Goal: Check status: Check status

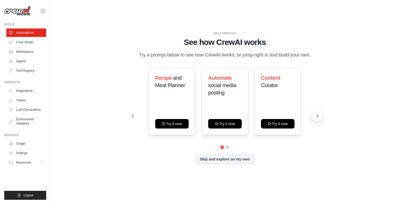
click at [317, 116] on icon at bounding box center [317, 115] width 5 height 5
click at [28, 151] on link "Settings" at bounding box center [27, 153] width 40 height 8
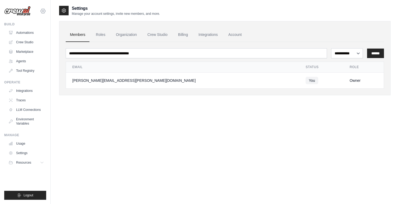
click at [45, 12] on icon at bounding box center [43, 11] width 5 height 4
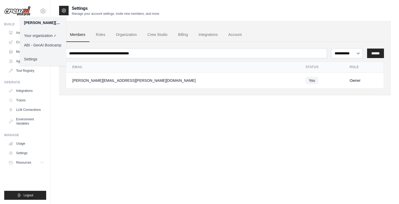
click at [122, 98] on div "**********" at bounding box center [225, 54] width 332 height 99
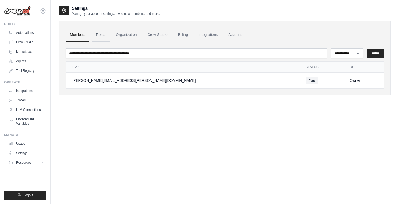
click at [102, 33] on link "Roles" at bounding box center [101, 35] width 18 height 14
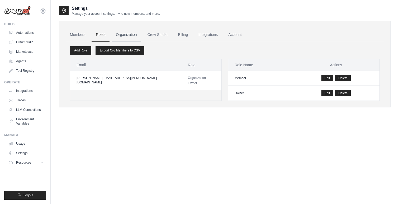
click at [122, 31] on link "Organization" at bounding box center [126, 35] width 29 height 14
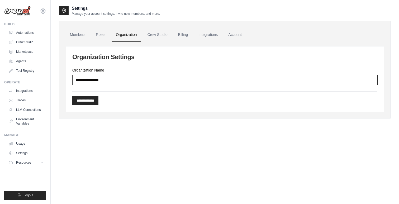
click at [129, 78] on input "Organization Name" at bounding box center [224, 80] width 305 height 10
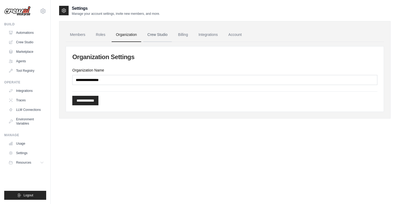
click at [156, 36] on link "Crew Studio" at bounding box center [157, 35] width 29 height 14
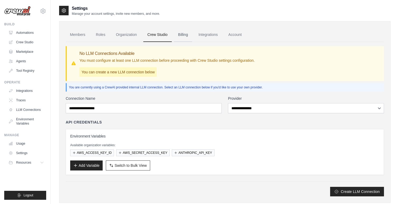
click at [182, 36] on link "Billing" at bounding box center [183, 35] width 18 height 14
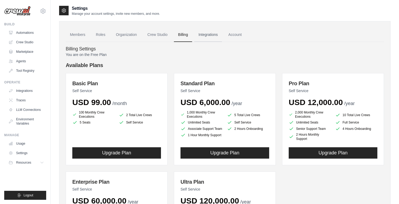
click at [200, 32] on link "Integrations" at bounding box center [208, 35] width 28 height 14
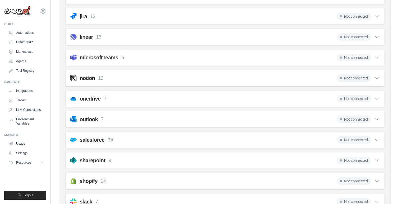
scroll to position [269, 0]
click at [202, 120] on div "outlook 7 Not connected" at bounding box center [225, 118] width 310 height 7
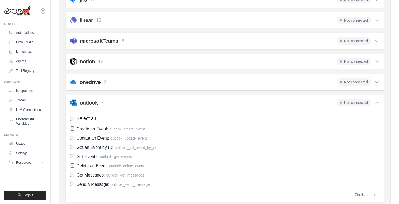
scroll to position [283, 0]
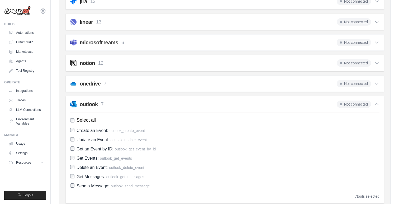
click at [197, 101] on div "outlook 7 Not connected" at bounding box center [225, 104] width 310 height 7
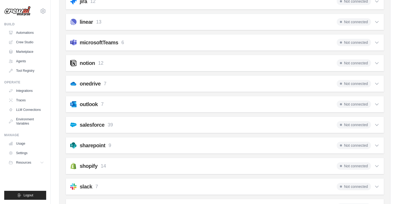
click at [202, 90] on div "onedrive 7 Not connected Select all Get File Metadata: onedrive_get_file_by_id …" at bounding box center [225, 84] width 319 height 16
click at [203, 86] on div "onedrive 7 Not connected" at bounding box center [225, 83] width 310 height 7
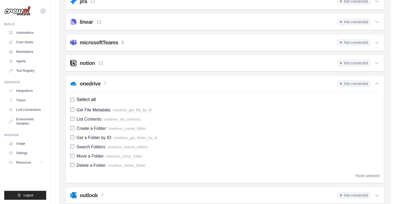
click at [203, 86] on div "onedrive 7 Not connected" at bounding box center [225, 83] width 310 height 7
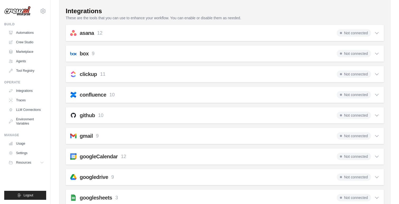
scroll to position [0, 0]
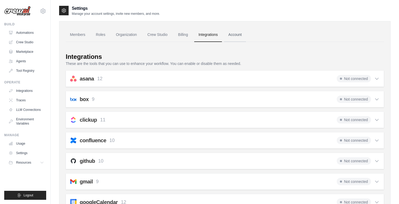
click at [235, 35] on link "Account" at bounding box center [235, 35] width 22 height 14
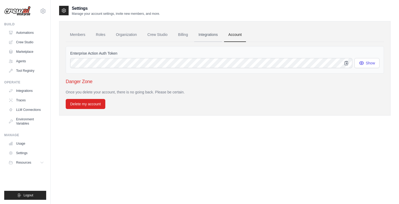
click at [211, 34] on link "Integrations" at bounding box center [208, 35] width 28 height 14
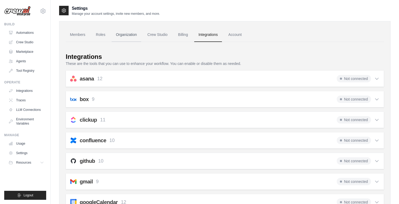
click at [122, 36] on link "Organization" at bounding box center [126, 35] width 29 height 14
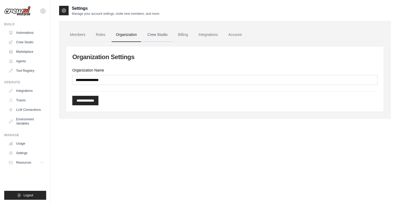
click at [155, 38] on link "Crew Studio" at bounding box center [157, 35] width 29 height 14
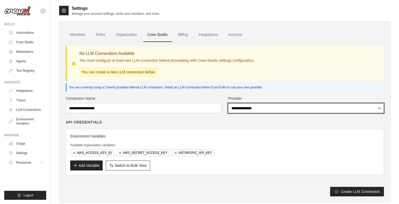
click at [248, 109] on select "**********" at bounding box center [306, 108] width 156 height 10
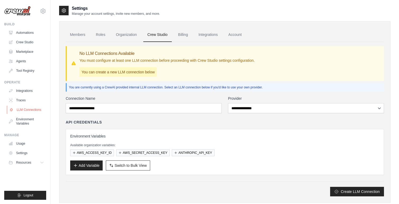
click at [33, 109] on link "LLM Connections" at bounding box center [27, 110] width 40 height 8
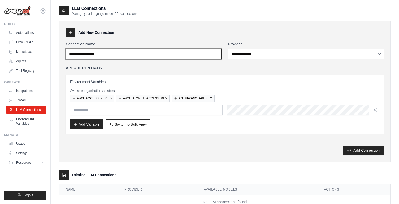
click at [118, 55] on input "Connection Name" at bounding box center [144, 54] width 156 height 10
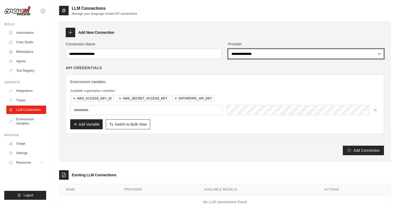
click at [246, 54] on select "**********" at bounding box center [306, 54] width 156 height 10
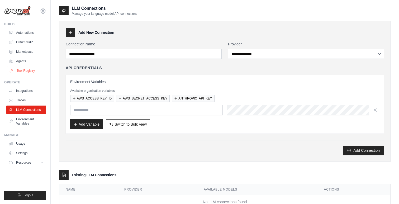
click at [29, 68] on link "Tool Registry" at bounding box center [27, 71] width 40 height 8
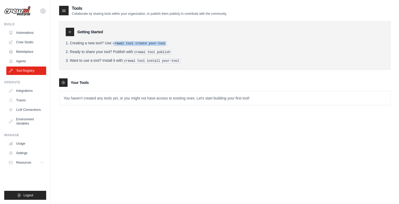
drag, startPoint x: 115, startPoint y: 43, endPoint x: 167, endPoint y: 43, distance: 52.0
click at [167, 43] on pre "crewai tool create your-tool" at bounding box center [139, 43] width 56 height 5
click at [68, 30] on icon at bounding box center [70, 32] width 4 height 4
click at [63, 11] on icon at bounding box center [63, 11] width 3 height 2
click at [30, 62] on link "Agents" at bounding box center [27, 61] width 40 height 8
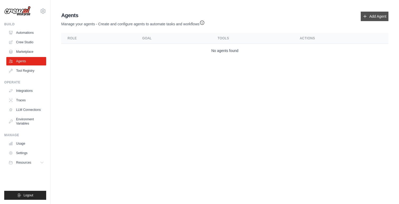
click at [376, 15] on link "Add Agent" at bounding box center [375, 17] width 28 height 10
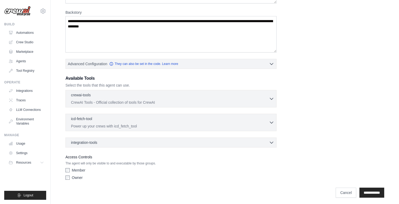
scroll to position [79, 0]
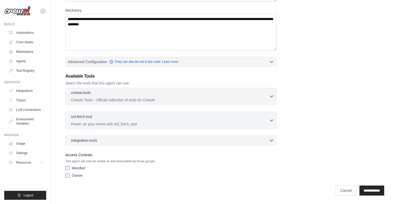
click at [272, 98] on icon "button" at bounding box center [271, 96] width 5 height 5
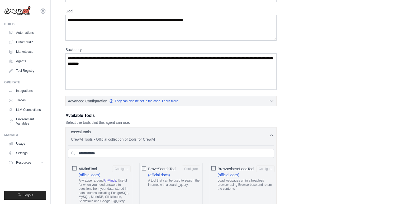
scroll to position [20, 0]
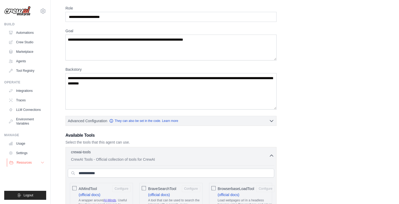
click at [34, 164] on button "Resources" at bounding box center [27, 162] width 40 height 8
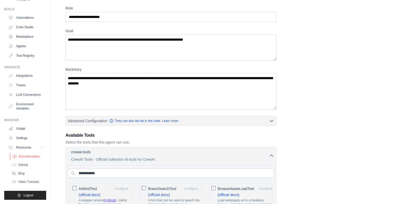
click at [26, 155] on span "Documentation" at bounding box center [29, 157] width 21 height 4
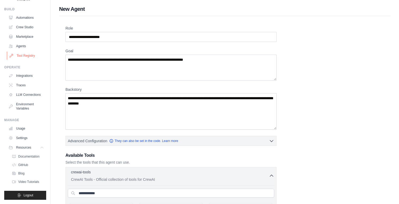
scroll to position [0, 0]
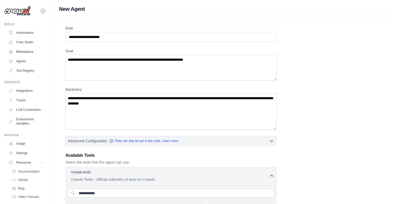
click at [45, 9] on icon at bounding box center [43, 11] width 6 height 6
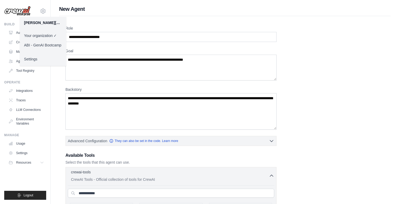
click at [41, 45] on link "ABI - GenAI Bootcamp" at bounding box center [43, 45] width 46 height 10
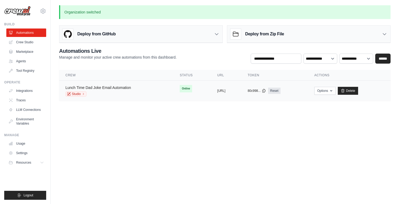
click at [95, 87] on link "Lunch Time Dad Joke Email Automation" at bounding box center [99, 88] width 66 height 4
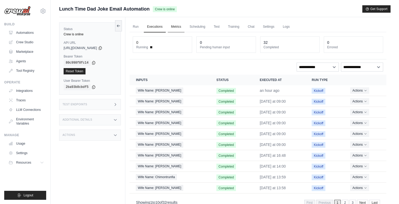
click at [173, 27] on link "Metrics" at bounding box center [176, 26] width 17 height 11
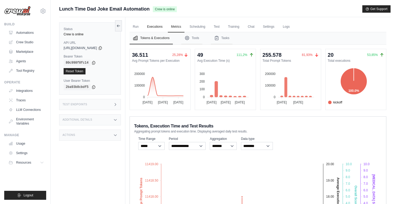
click at [154, 26] on link "Executions" at bounding box center [155, 26] width 22 height 11
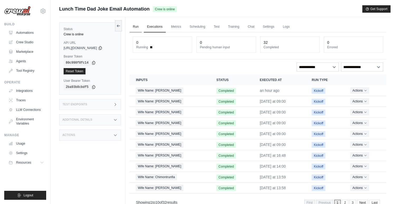
click at [136, 27] on link "Run" at bounding box center [136, 26] width 12 height 11
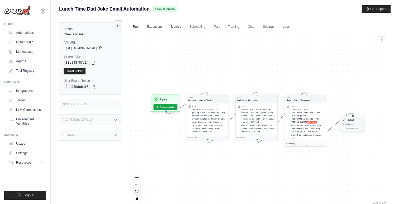
click at [182, 28] on link "Metrics" at bounding box center [176, 26] width 17 height 11
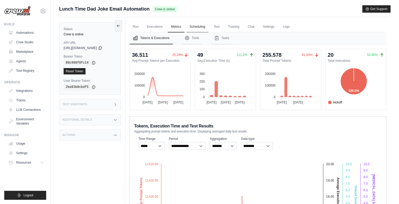
click at [203, 27] on link "Scheduling" at bounding box center [198, 26] width 22 height 11
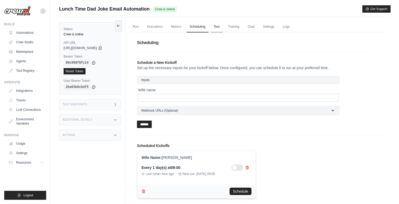
click at [217, 28] on link "Test" at bounding box center [217, 26] width 12 height 11
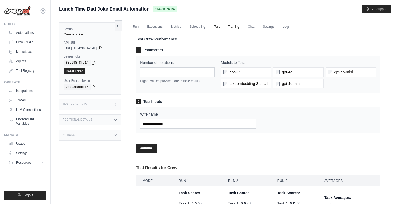
click at [234, 29] on link "Training" at bounding box center [234, 26] width 18 height 11
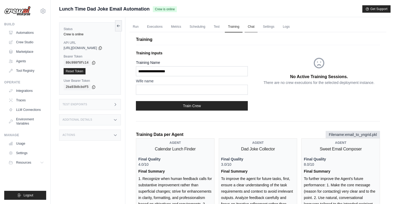
click at [255, 28] on link "Chat" at bounding box center [251, 26] width 13 height 11
click at [266, 27] on link "Settings" at bounding box center [269, 26] width 18 height 11
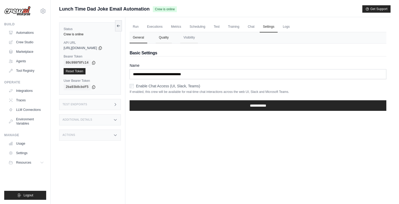
click at [166, 38] on button "Quality" at bounding box center [164, 37] width 16 height 11
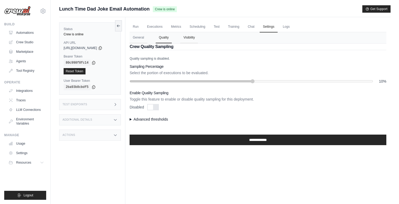
click at [191, 38] on button "Visibility" at bounding box center [189, 37] width 18 height 11
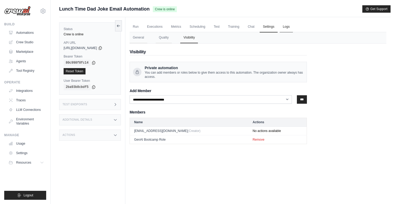
click at [284, 27] on link "Logs" at bounding box center [286, 26] width 13 height 11
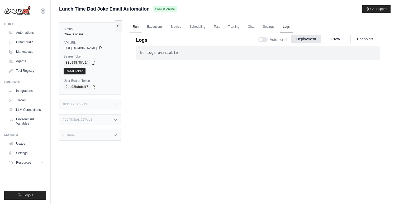
click at [138, 26] on link "Run" at bounding box center [136, 26] width 12 height 11
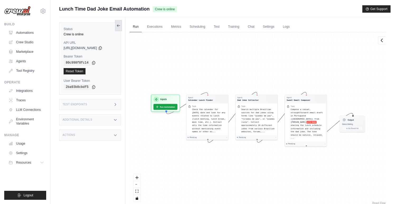
click at [118, 23] on button at bounding box center [118, 25] width 7 height 11
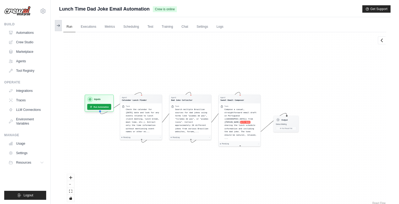
click at [56, 25] on icon at bounding box center [58, 26] width 4 height 4
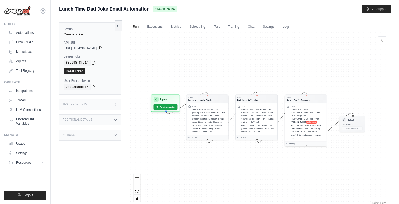
click at [101, 107] on div "Test Endpoints" at bounding box center [90, 104] width 62 height 11
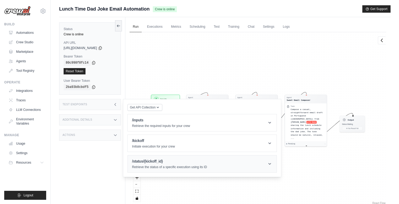
click at [222, 166] on header "/status/{kickoff_id} Retrieve the status of a specific execution using its ID" at bounding box center [202, 164] width 149 height 17
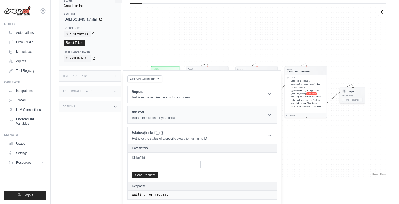
click at [214, 112] on header "/kickoff Initiate execution for your crew" at bounding box center [202, 114] width 149 height 17
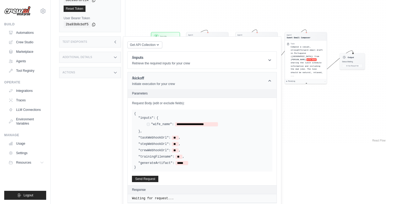
scroll to position [65, 0]
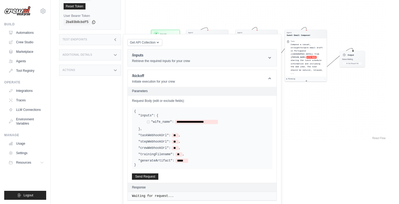
click at [164, 57] on h1 "/inputs" at bounding box center [161, 55] width 58 height 5
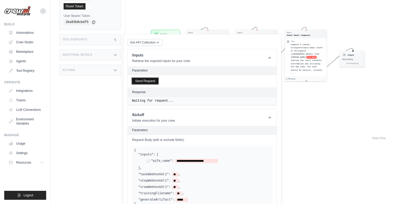
click at [139, 82] on button "Send Request" at bounding box center [145, 81] width 26 height 6
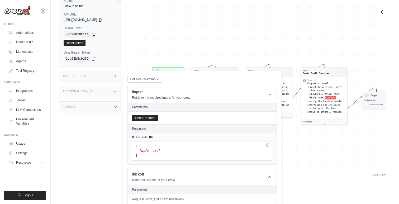
scroll to position [0, 0]
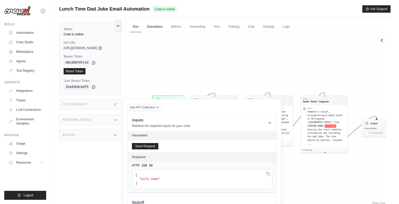
click at [151, 25] on link "Executions" at bounding box center [155, 26] width 22 height 11
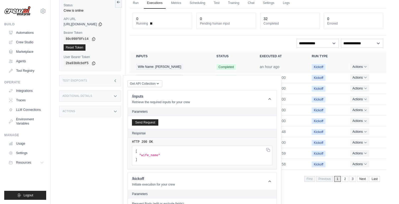
scroll to position [24, 0]
click at [177, 42] on div "**********" at bounding box center [258, 43] width 251 height 9
click at [100, 81] on div "Test Endpoints" at bounding box center [90, 80] width 62 height 11
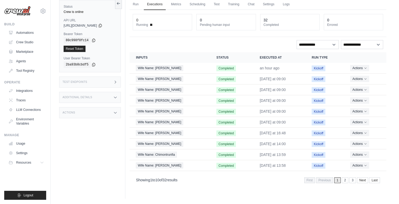
click at [98, 81] on div "Test Endpoints" at bounding box center [90, 82] width 62 height 11
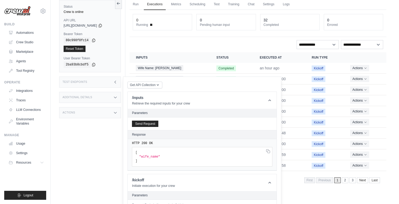
scroll to position [24, 0]
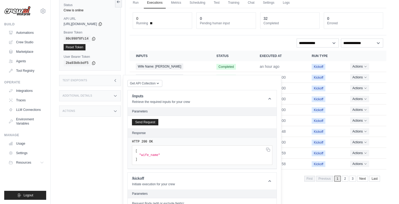
click at [105, 81] on div "Test Endpoints" at bounding box center [90, 80] width 62 height 11
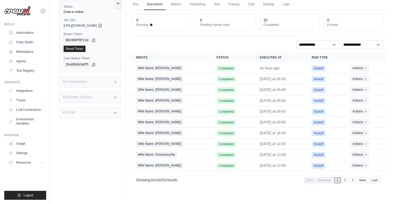
scroll to position [22, 0]
click at [174, 67] on div "Wife Name: Yngrid" at bounding box center [170, 68] width 68 height 6
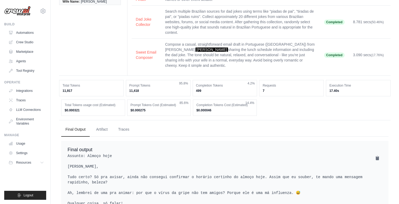
scroll to position [57, 0]
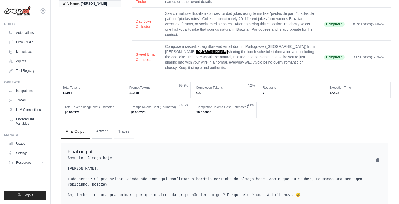
click at [101, 124] on button "Artifact" at bounding box center [102, 131] width 20 height 14
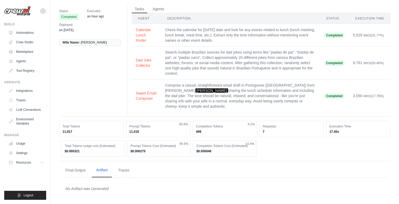
scroll to position [12, 0]
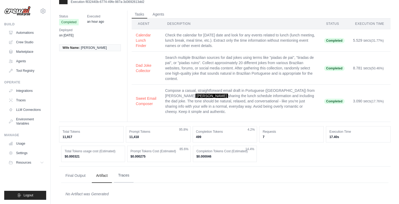
click at [121, 169] on button "Traces" at bounding box center [124, 176] width 20 height 14
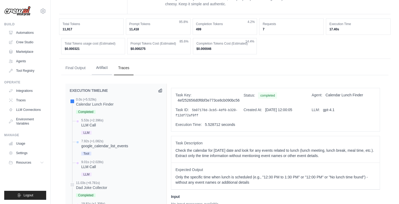
scroll to position [0, 0]
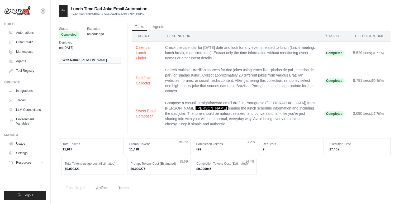
click at [62, 10] on icon at bounding box center [63, 10] width 3 height 2
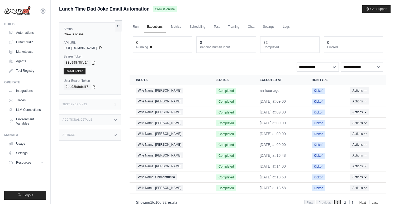
click at [98, 123] on div "Additional Details" at bounding box center [90, 119] width 62 height 11
click at [91, 118] on h3 "Additional Details" at bounding box center [78, 119] width 30 height 3
click at [90, 134] on div "Actions" at bounding box center [90, 135] width 62 height 11
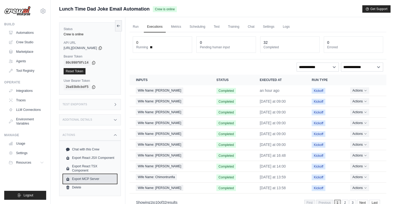
click at [89, 180] on link "Export MCP Server" at bounding box center [90, 179] width 53 height 8
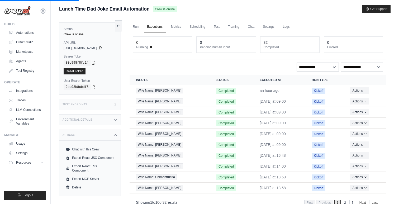
click at [95, 119] on div "Additional Details" at bounding box center [90, 119] width 62 height 11
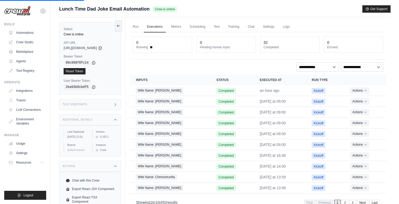
click at [102, 102] on div "Test Endpoints" at bounding box center [90, 104] width 62 height 11
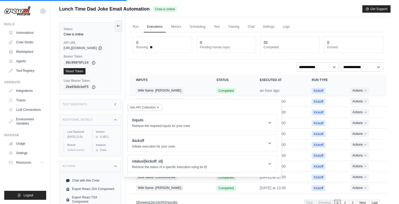
click at [286, 87] on td "an hour ago" at bounding box center [280, 90] width 52 height 11
click at [366, 90] on icon "Actions for execution" at bounding box center [365, 90] width 3 height 3
click at [137, 110] on button "Get API Collection" at bounding box center [145, 107] width 35 height 7
click at [161, 108] on button "Get API Collection" at bounding box center [145, 107] width 35 height 7
click at [167, 157] on header "/status/{kickoff_id} Retrieve the status of a specific execution using its ID" at bounding box center [202, 164] width 149 height 17
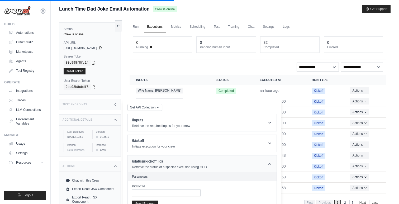
scroll to position [29, 0]
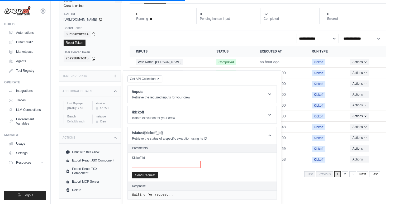
click at [161, 163] on input "Kickoff Id" at bounding box center [166, 164] width 69 height 7
type input "**"
click at [149, 174] on button "Send Request" at bounding box center [145, 175] width 26 height 6
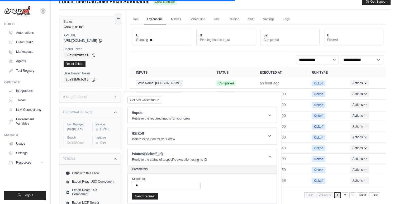
scroll to position [0, 0]
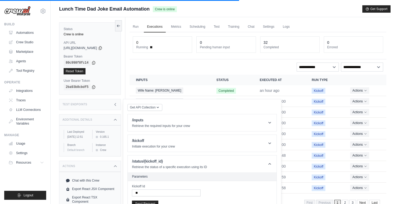
click at [178, 67] on div "**********" at bounding box center [258, 67] width 251 height 9
click at [117, 111] on div "Status Crew is online API URL copied https://lunch-time-dad-joke-email-automati…" at bounding box center [92, 119] width 66 height 204
click at [117, 108] on div "Test Endpoints" at bounding box center [90, 104] width 62 height 11
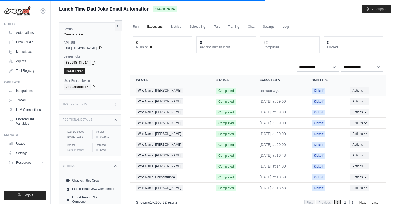
click at [265, 87] on td "an hour ago" at bounding box center [280, 90] width 52 height 11
click at [265, 90] on time "an hour ago" at bounding box center [270, 90] width 20 height 4
click at [152, 89] on span "Wife Name: Yngrid" at bounding box center [159, 91] width 47 height 6
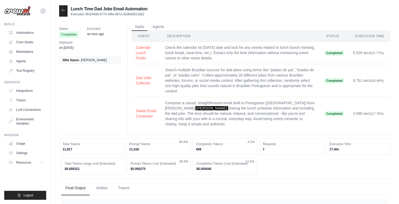
click at [67, 7] on div at bounding box center [63, 10] width 8 height 11
click at [64, 10] on icon at bounding box center [63, 10] width 4 height 4
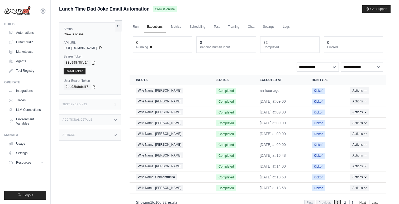
click at [100, 103] on div "Test Endpoints" at bounding box center [90, 104] width 62 height 11
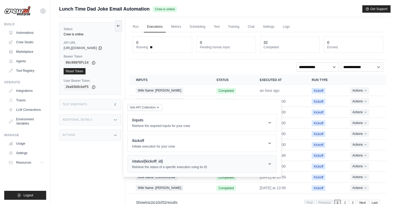
click at [153, 160] on h1 "/status/{kickoff_id}" at bounding box center [169, 161] width 75 height 5
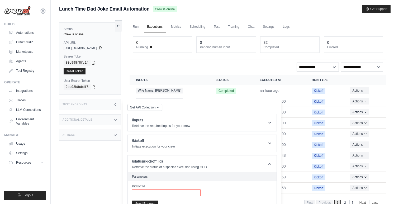
click at [153, 190] on input "Kickoff Id" at bounding box center [166, 193] width 69 height 7
paste input "**********"
type input "**********"
click at [144, 202] on button "Send Request" at bounding box center [145, 204] width 26 height 6
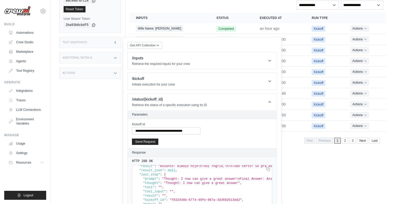
scroll to position [18, 0]
